Goal: Information Seeking & Learning: Learn about a topic

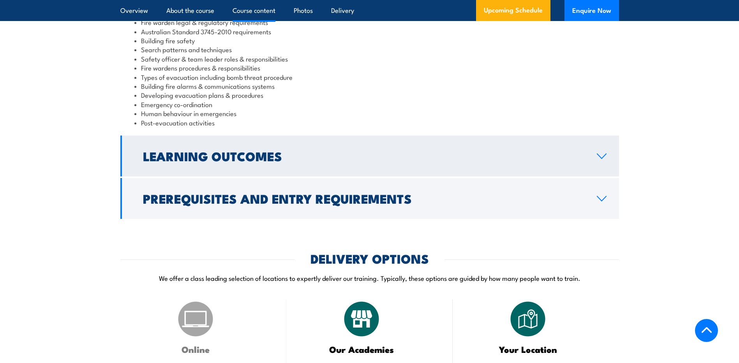
scroll to position [818, 0]
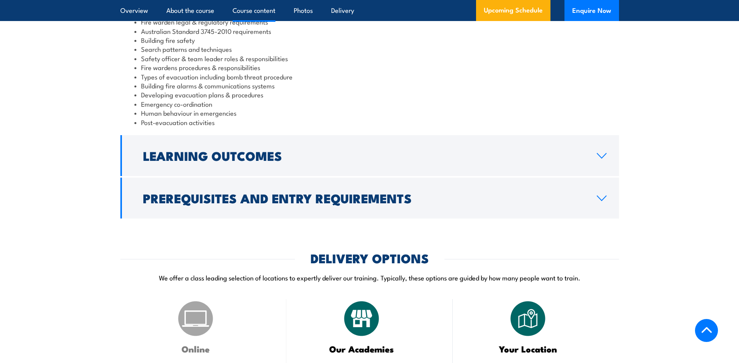
click at [270, 153] on link "Learning Outcomes" at bounding box center [369, 155] width 498 height 41
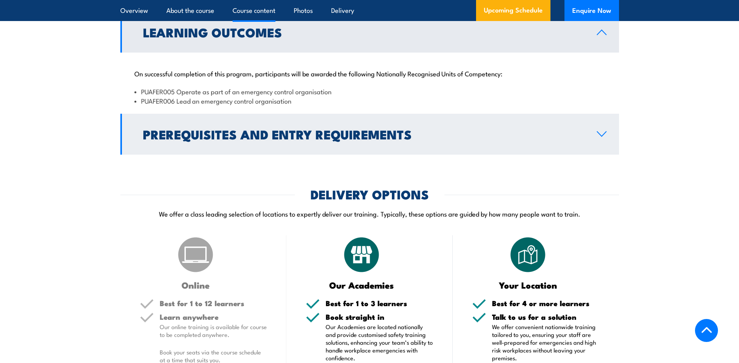
click at [264, 136] on h2 "Prerequisites and Entry Requirements" at bounding box center [363, 134] width 441 height 11
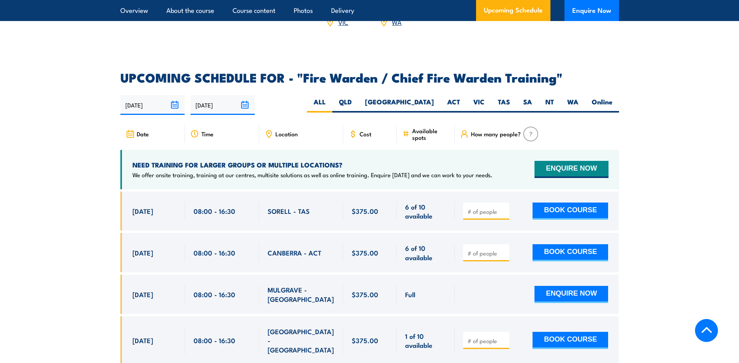
scroll to position [1324, 0]
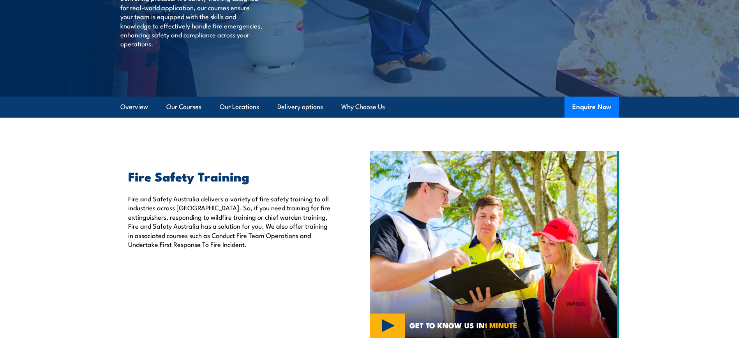
scroll to position [156, 0]
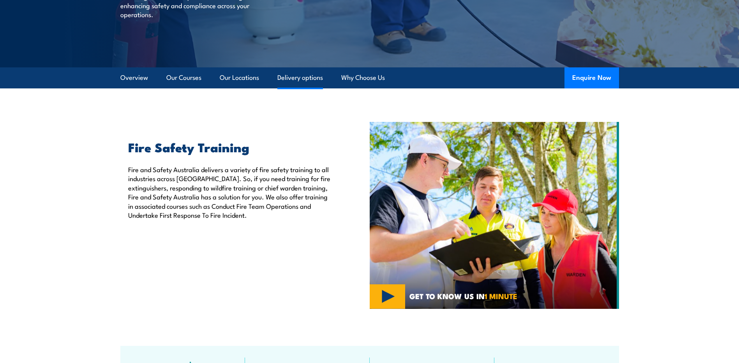
click at [294, 75] on link "Delivery options" at bounding box center [300, 77] width 46 height 21
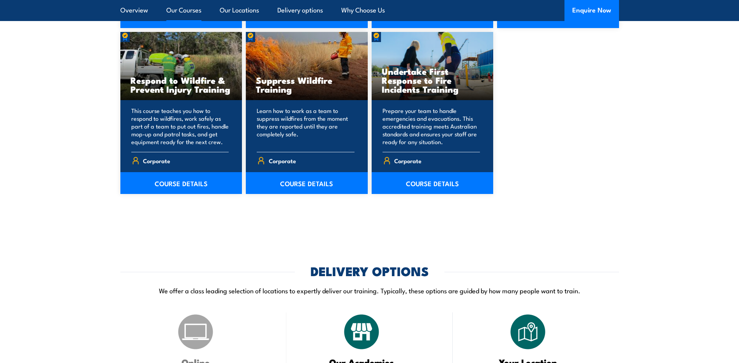
scroll to position [1205, 0]
